Goal: Information Seeking & Learning: Understand process/instructions

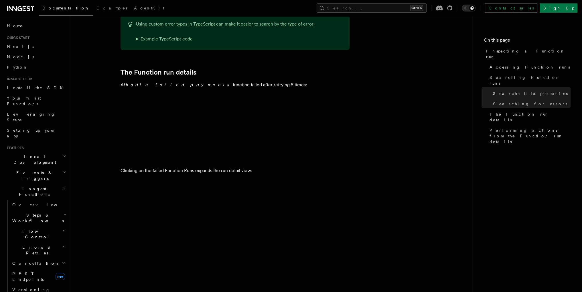
scroll to position [773, 0]
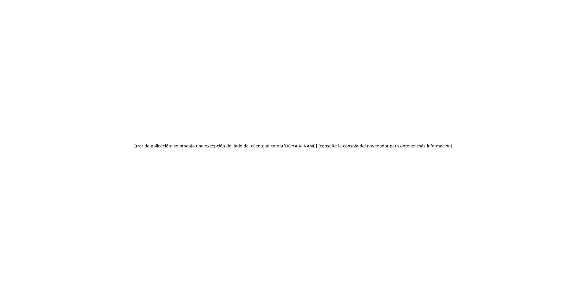
drag, startPoint x: 185, startPoint y: 153, endPoint x: 195, endPoint y: 153, distance: 9.5
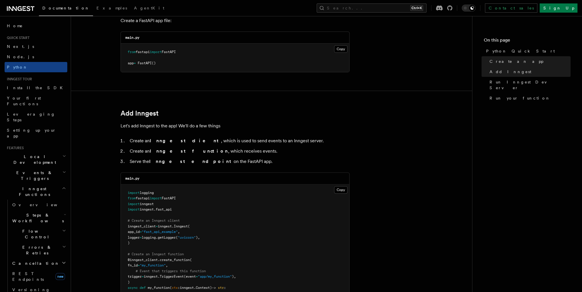
scroll to position [286, 0]
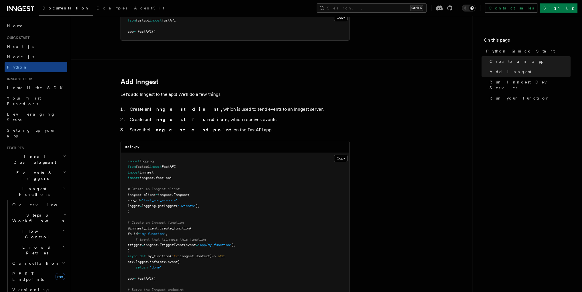
click at [164, 176] on span "fast_api" at bounding box center [164, 178] width 16 height 4
click at [145, 177] on span "inngest" at bounding box center [147, 178] width 14 height 4
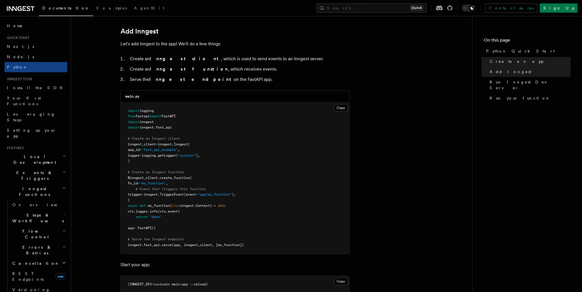
scroll to position [372, 0]
